Goal: Task Accomplishment & Management: Manage account settings

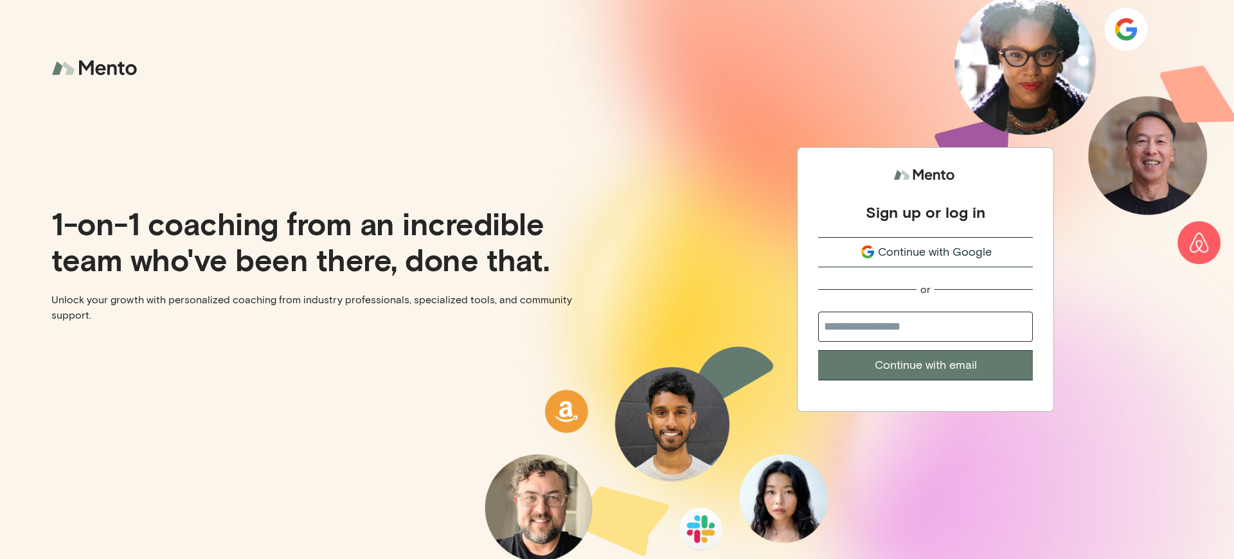
click at [926, 212] on div "Sign up or log in" at bounding box center [926, 212] width 120 height 19
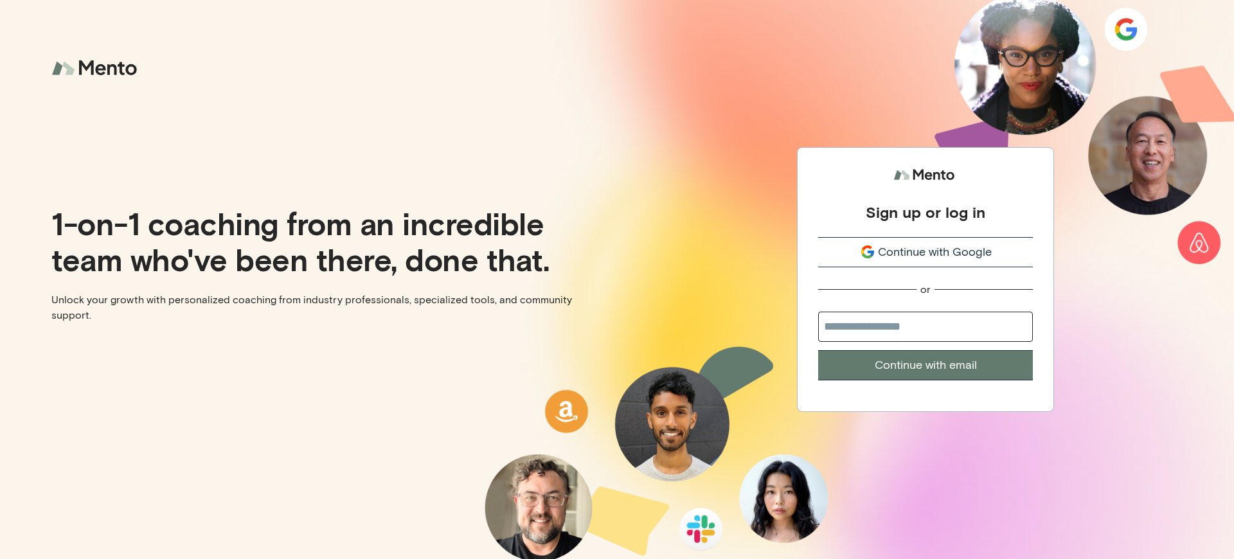
click at [926, 212] on div "Sign up or log in" at bounding box center [926, 212] width 120 height 19
